Goal: Book appointment/travel/reservation

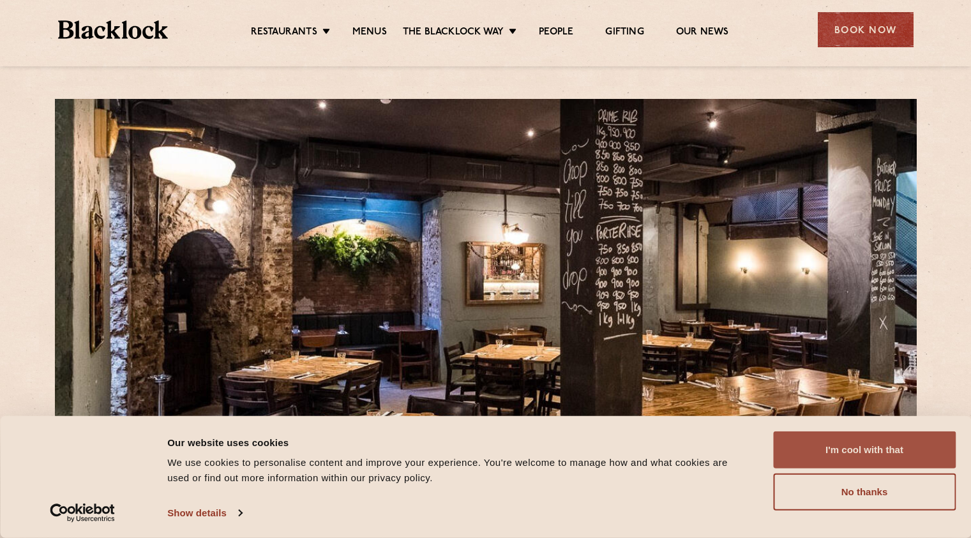
click at [882, 457] on button "I'm cool with that" at bounding box center [864, 450] width 183 height 37
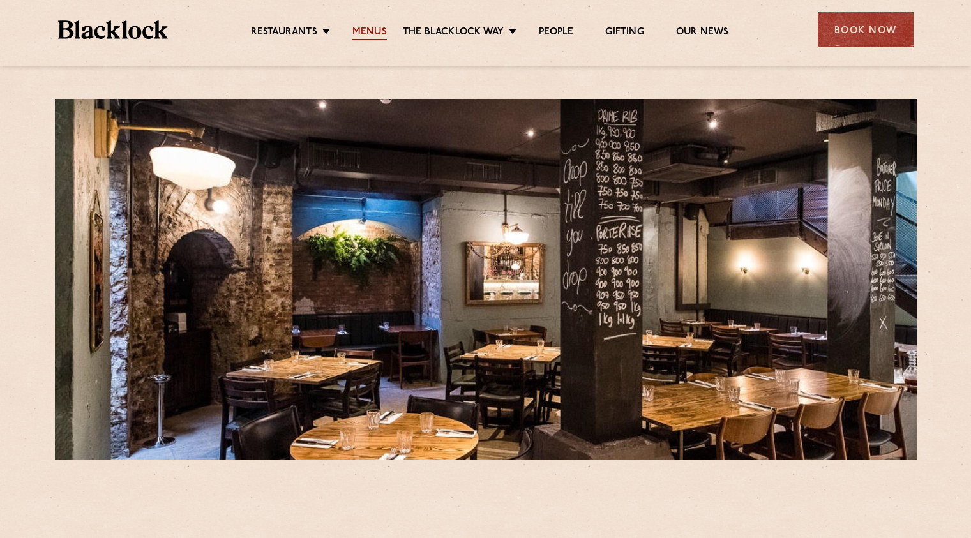
click at [365, 30] on link "Menus" at bounding box center [370, 33] width 34 height 14
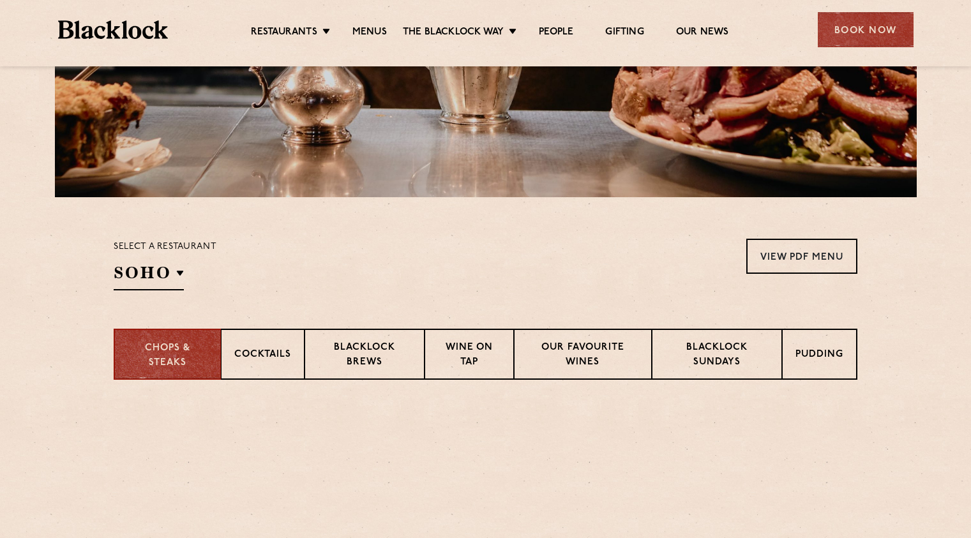
scroll to position [319, 0]
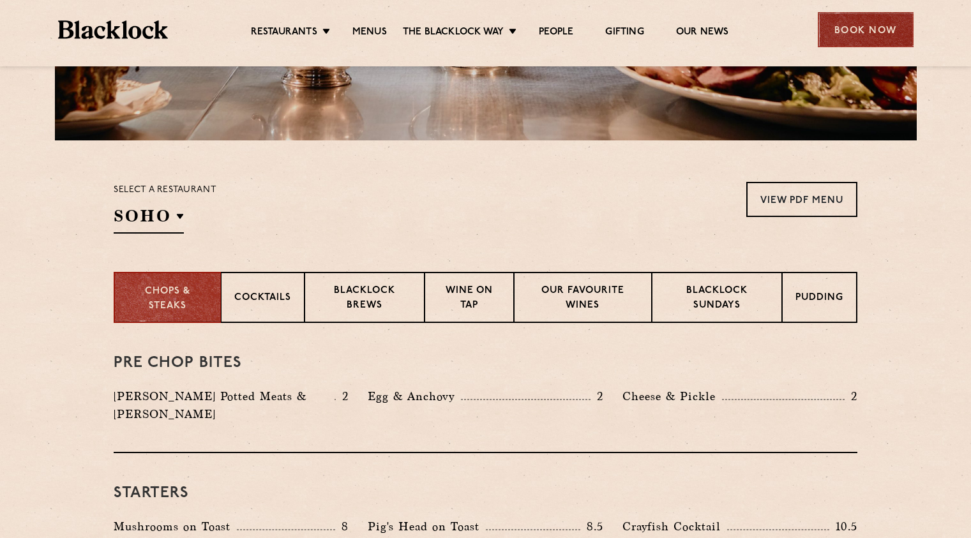
click at [899, 24] on div "Book Now" at bounding box center [866, 29] width 96 height 35
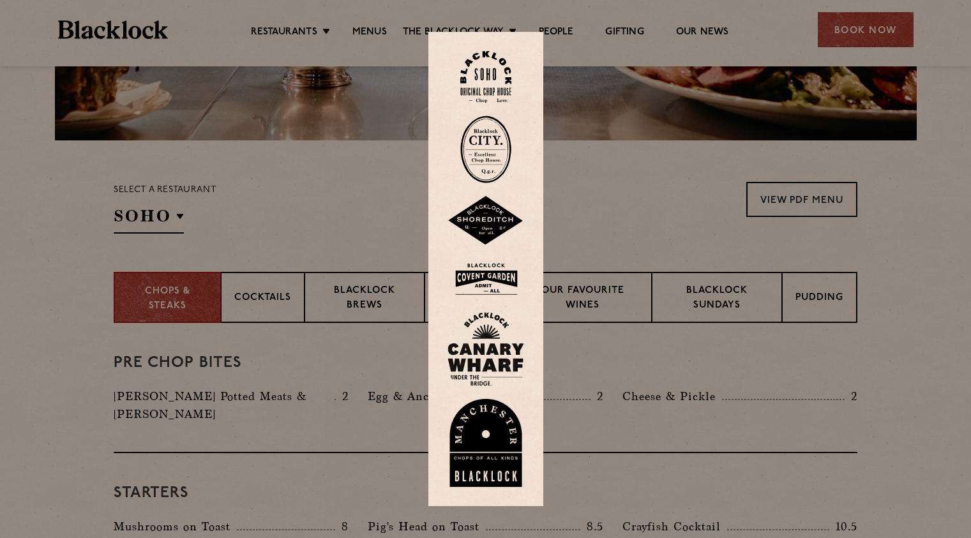
click at [492, 141] on img at bounding box center [485, 150] width 51 height 68
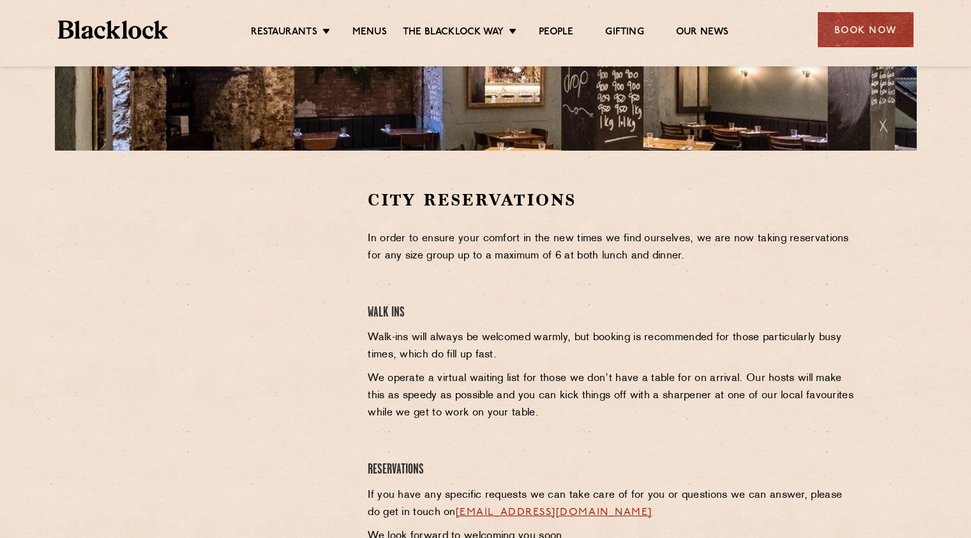
scroll to position [319, 0]
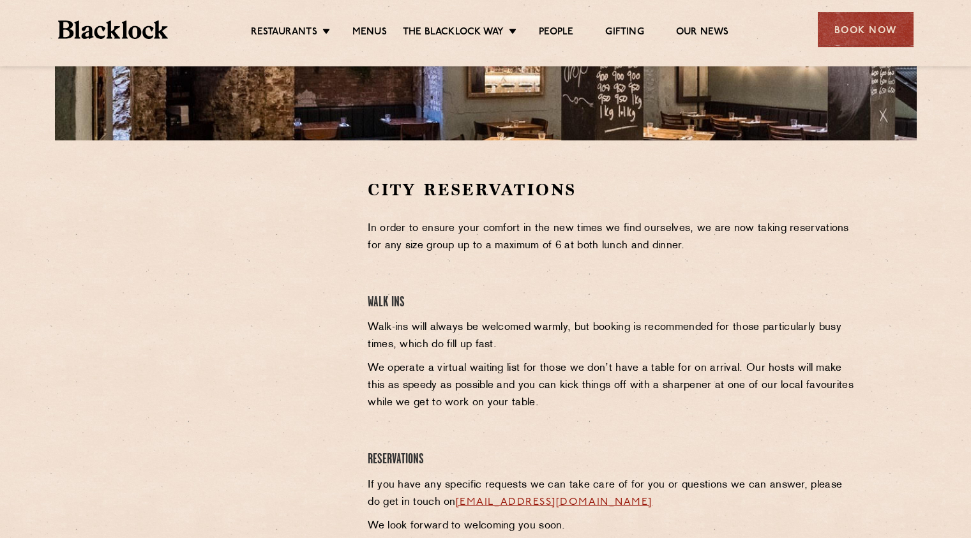
drag, startPoint x: 351, startPoint y: 287, endPoint x: 301, endPoint y: 275, distance: 51.7
click at [351, 286] on div at bounding box center [231, 372] width 254 height 386
